Goal: Information Seeking & Learning: Learn about a topic

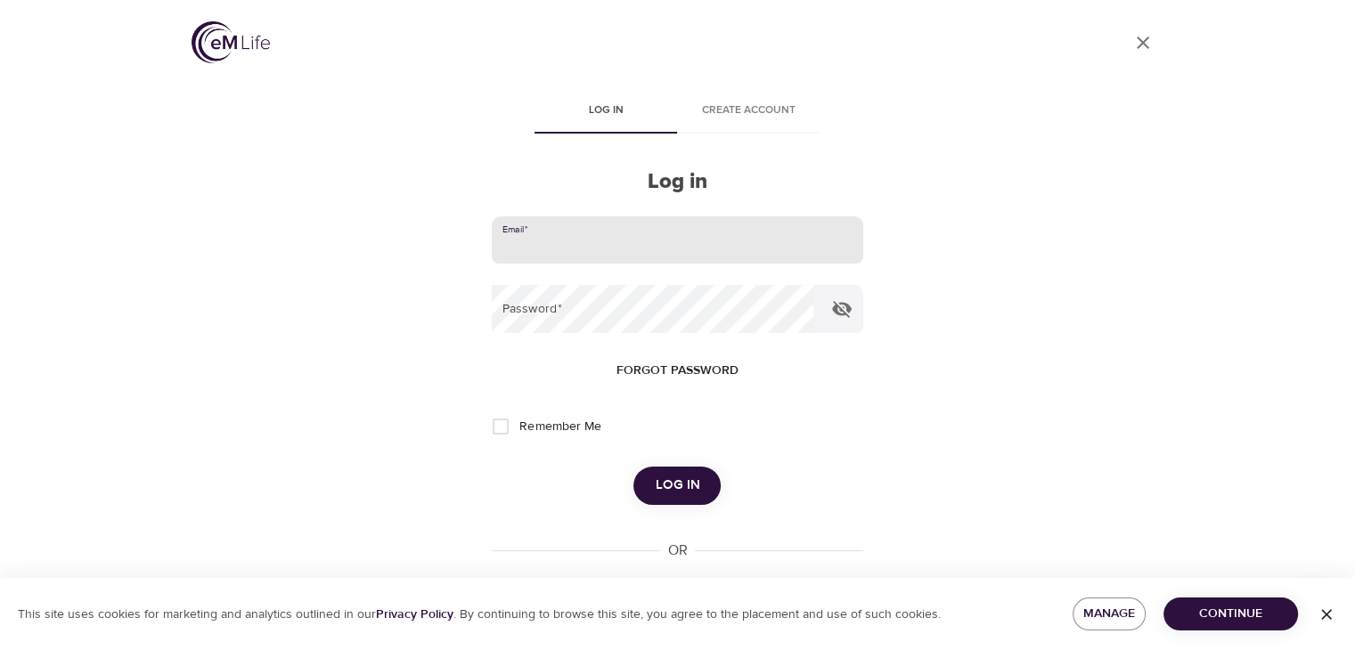
click at [549, 251] on input "email" at bounding box center [677, 240] width 370 height 48
type input "[EMAIL_ADDRESS][PERSON_NAME][DOMAIN_NAME]"
click at [671, 484] on span "Log in" at bounding box center [677, 485] width 45 height 23
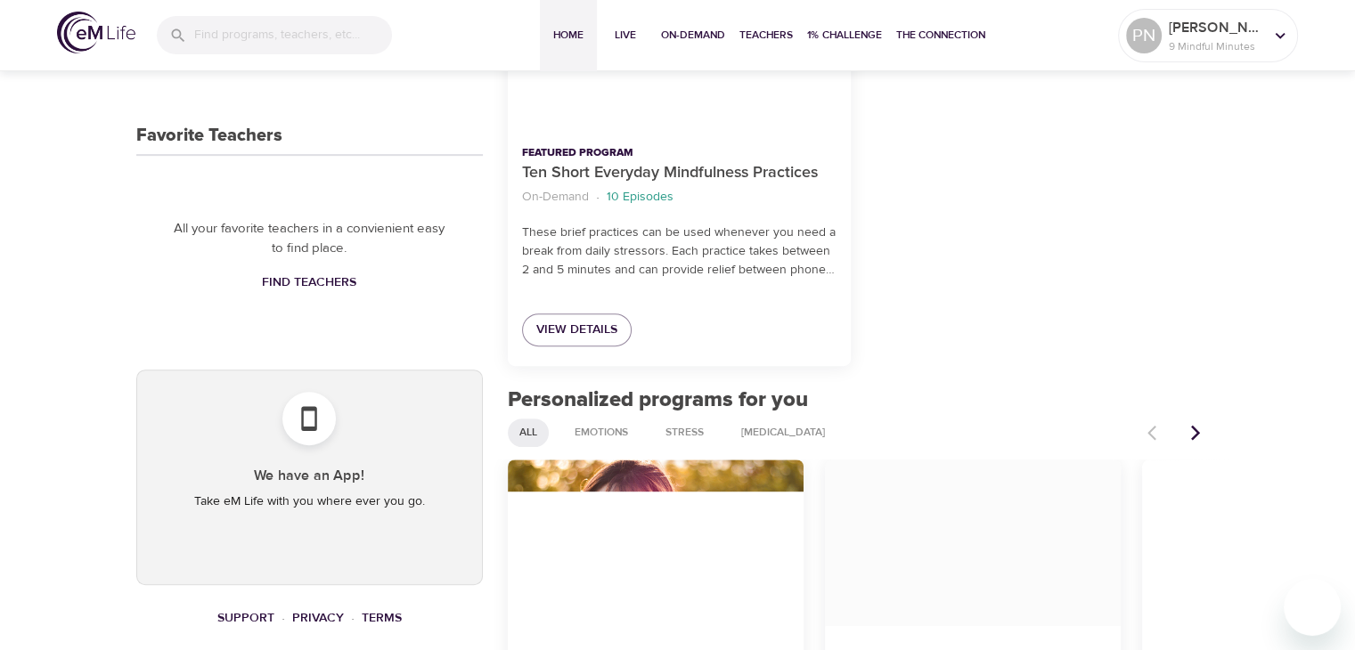
scroll to position [623, 0]
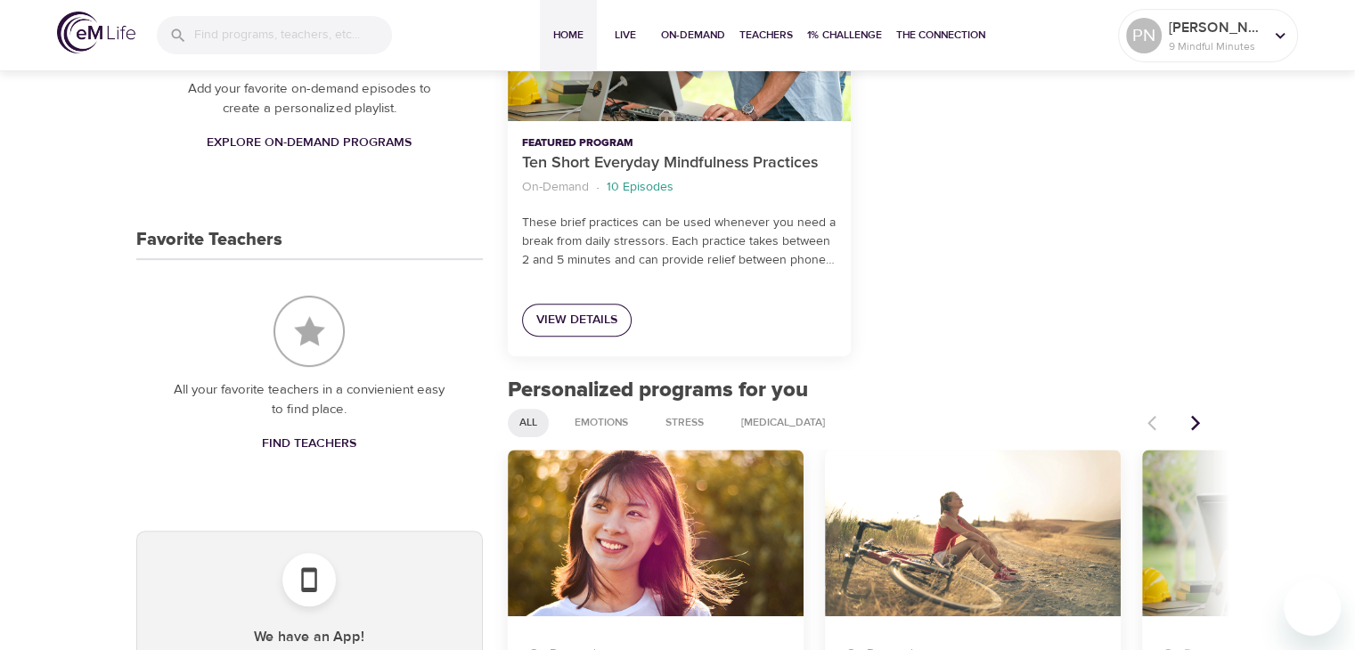
click at [598, 313] on span "View Details" at bounding box center [576, 320] width 81 height 22
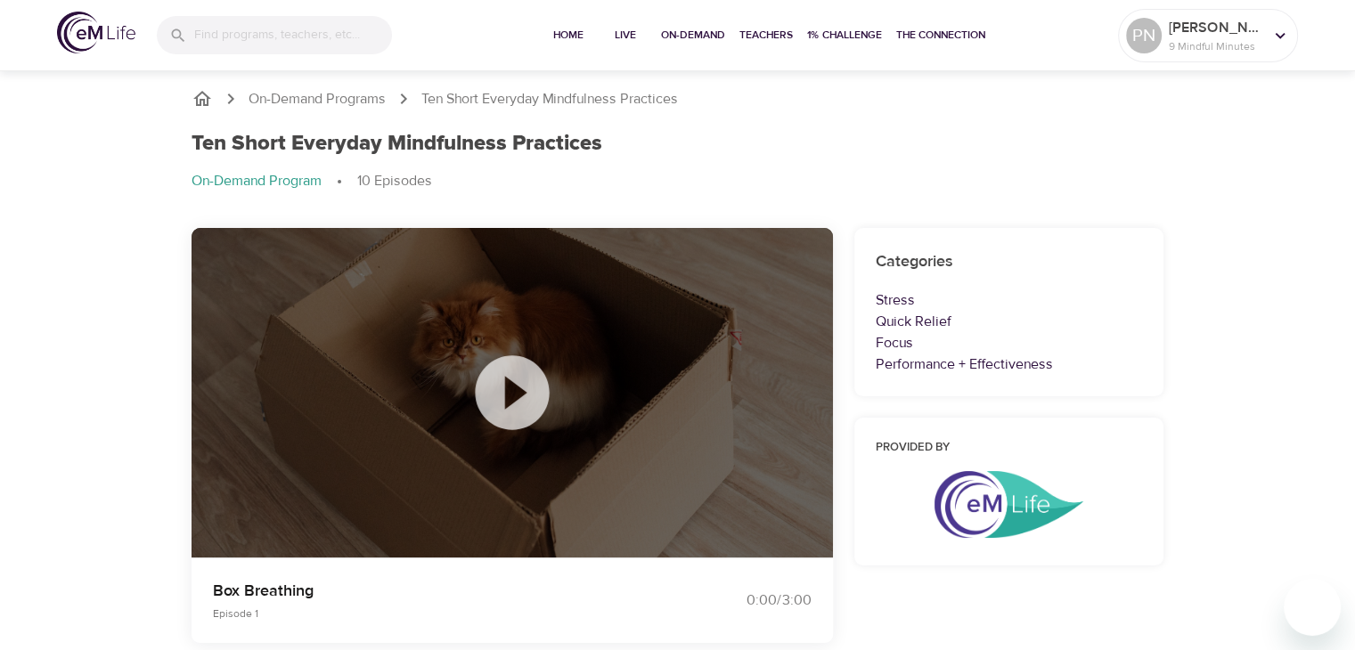
click at [502, 403] on icon at bounding box center [512, 392] width 74 height 74
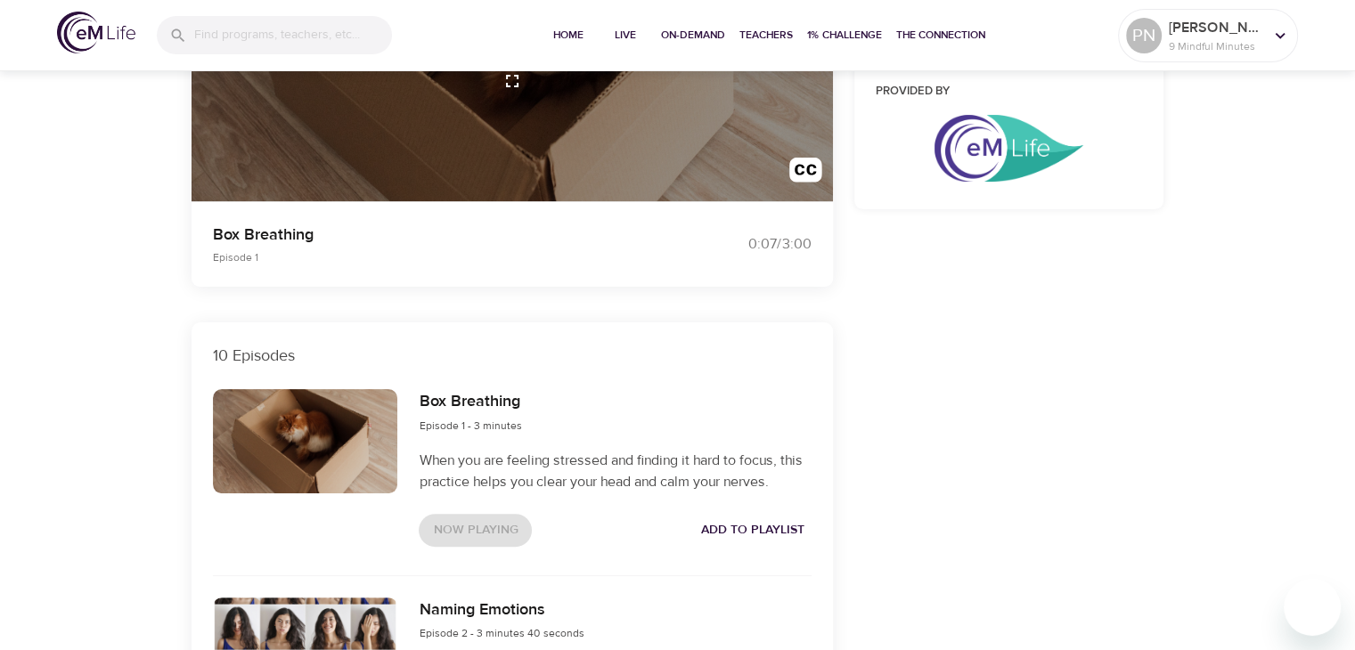
scroll to position [178, 0]
